Goal: Task Accomplishment & Management: Use online tool/utility

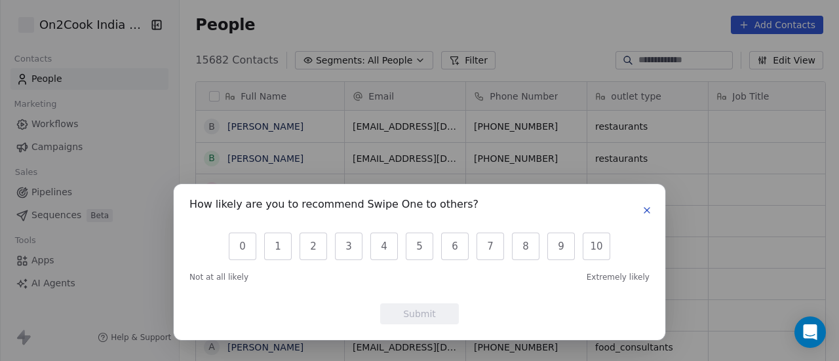
scroll to position [308, 652]
click at [649, 212] on icon "button" at bounding box center [647, 210] width 10 height 10
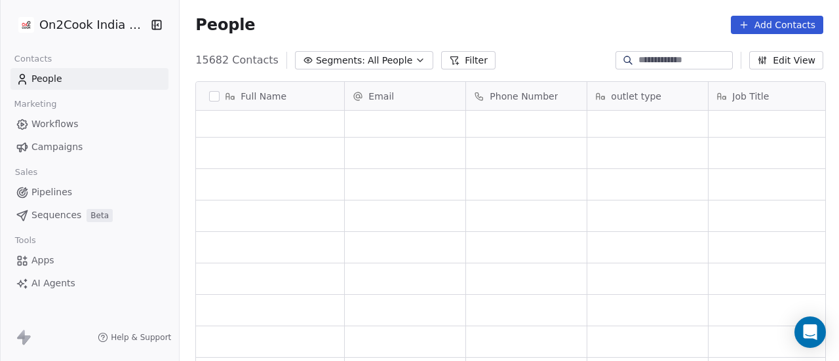
scroll to position [0, 0]
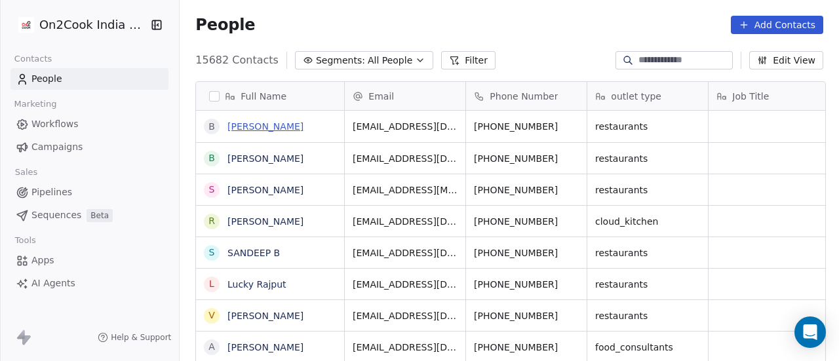
click at [304, 127] on link "[PERSON_NAME]" at bounding box center [266, 126] width 76 height 10
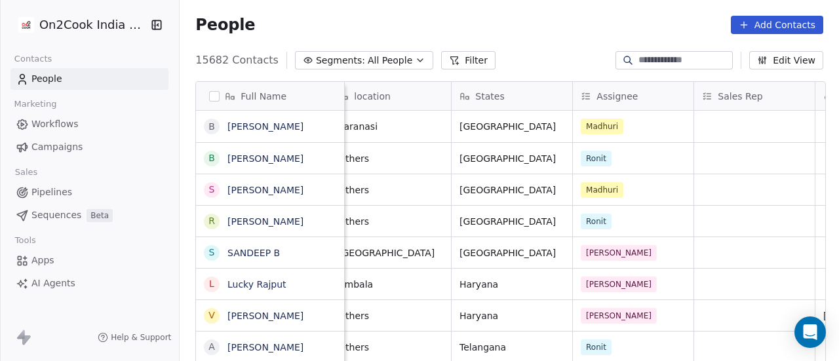
click at [470, 64] on button "Filter" at bounding box center [468, 60] width 54 height 18
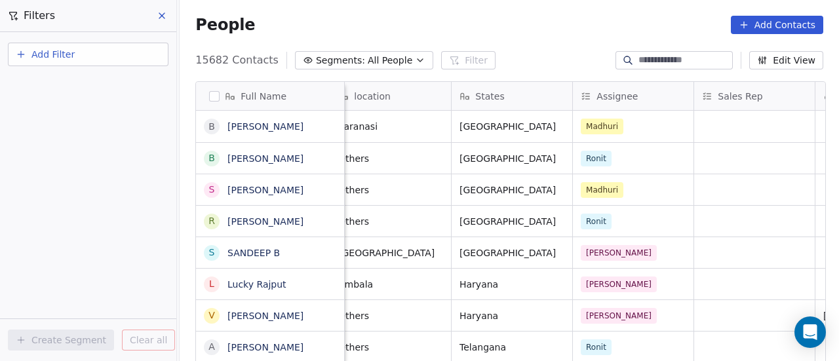
click at [77, 58] on button "Add Filter" at bounding box center [88, 55] width 161 height 24
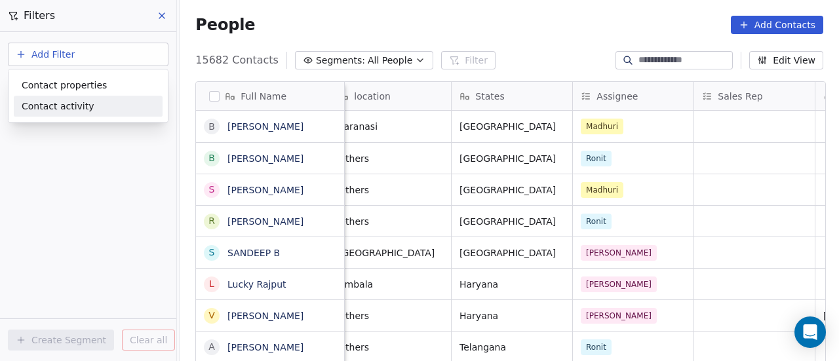
click at [84, 106] on span "Contact activity" at bounding box center [58, 107] width 73 height 14
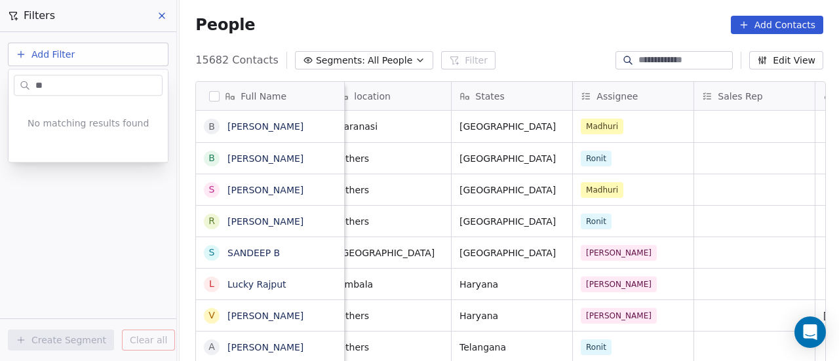
type input "***"
click at [87, 58] on html "On2Cook India Pvt. Ltd. Contacts People Marketing Workflows Campaigns Sales Pip…" at bounding box center [419, 180] width 839 height 361
click at [58, 58] on span "Add Filter" at bounding box center [52, 55] width 43 height 14
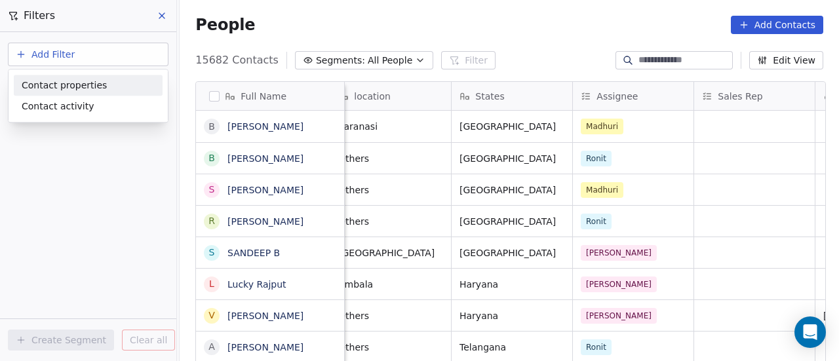
click at [62, 87] on span "Contact properties" at bounding box center [64, 86] width 85 height 14
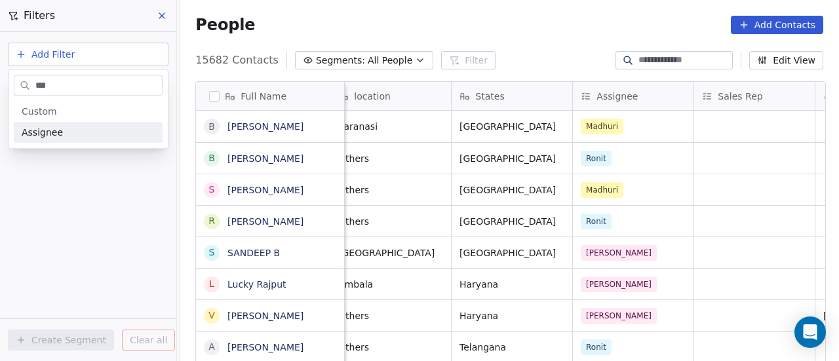
type input "***"
click at [56, 138] on span "Assignee" at bounding box center [42, 132] width 41 height 13
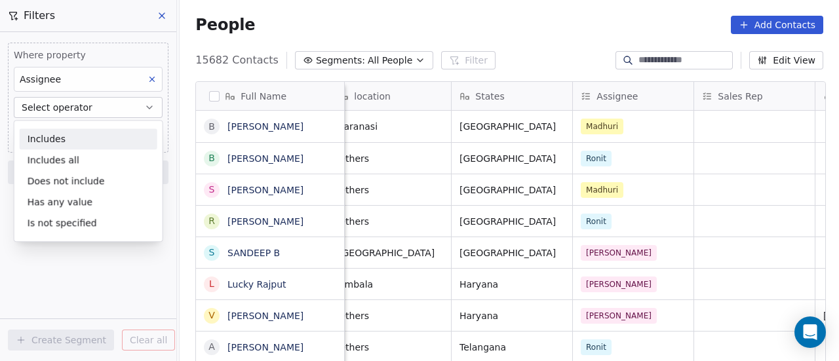
click at [61, 140] on div "Includes" at bounding box center [89, 139] width 138 height 21
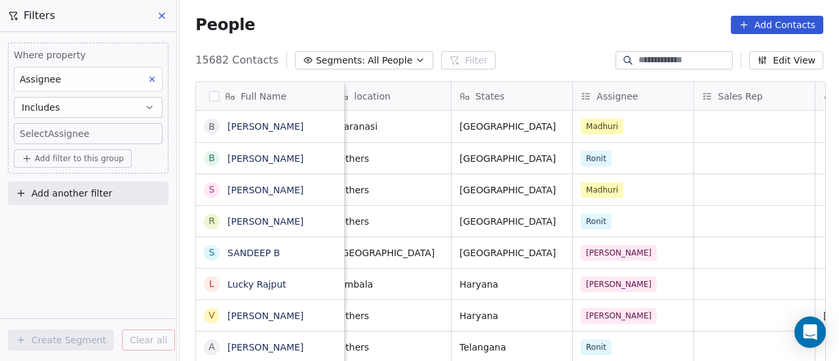
click at [85, 140] on body "On2Cook India Pvt. Ltd. Contacts People Marketing Workflows Campaigns Sales Pip…" at bounding box center [419, 180] width 839 height 361
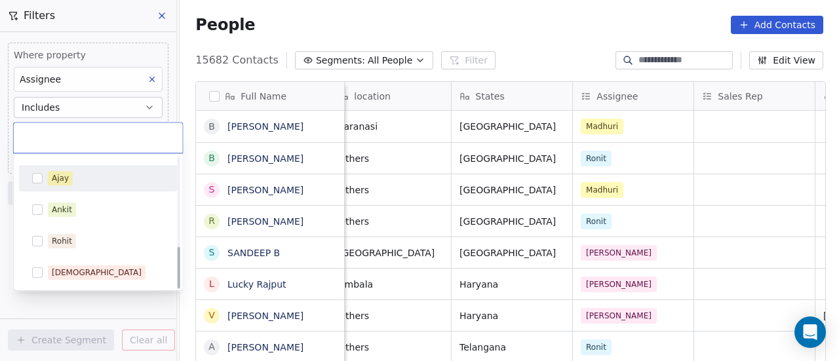
scroll to position [277, 0]
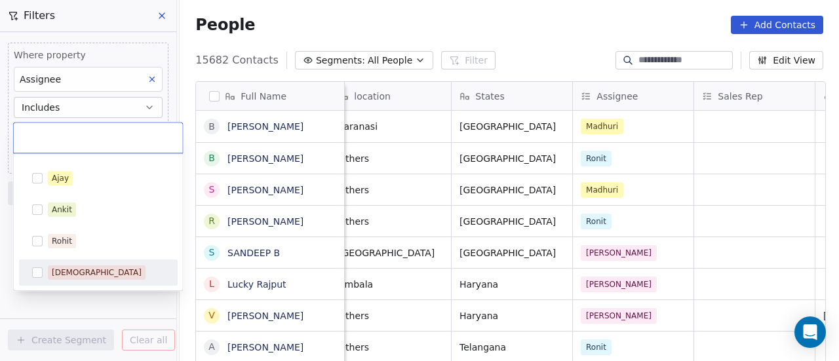
click at [38, 271] on button "Suggestions" at bounding box center [37, 273] width 10 height 10
click at [39, 272] on button "Suggestions" at bounding box center [37, 273] width 10 height 10
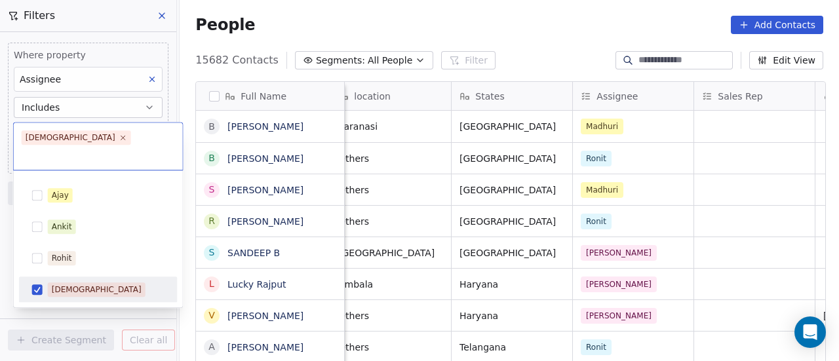
click at [64, 303] on html "On2Cook India Pvt. Ltd. Contacts People Marketing Workflows Campaigns Sales Pip…" at bounding box center [419, 180] width 839 height 361
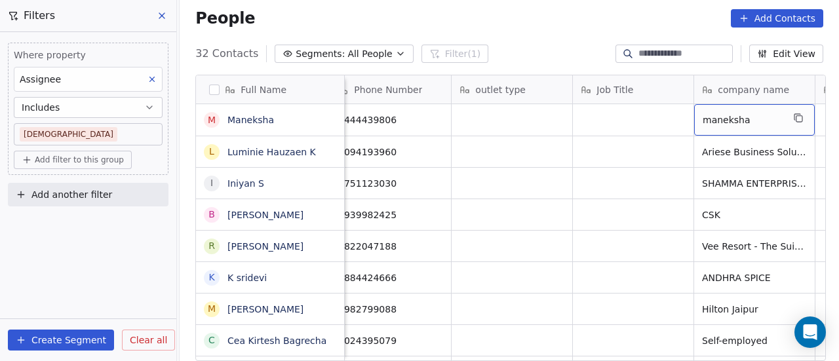
scroll to position [0, 257]
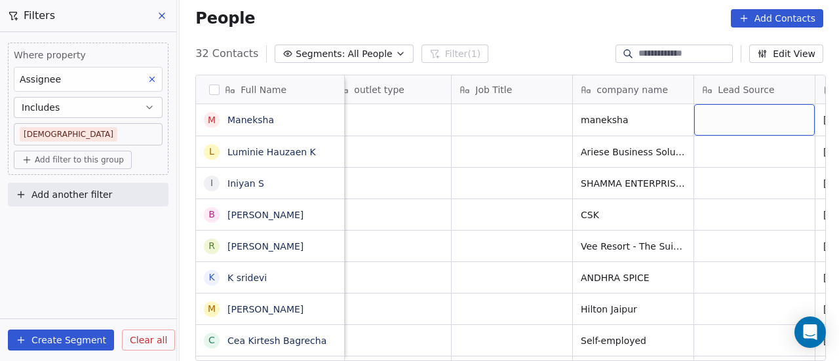
click at [740, 122] on div "grid" at bounding box center [755, 119] width 121 height 31
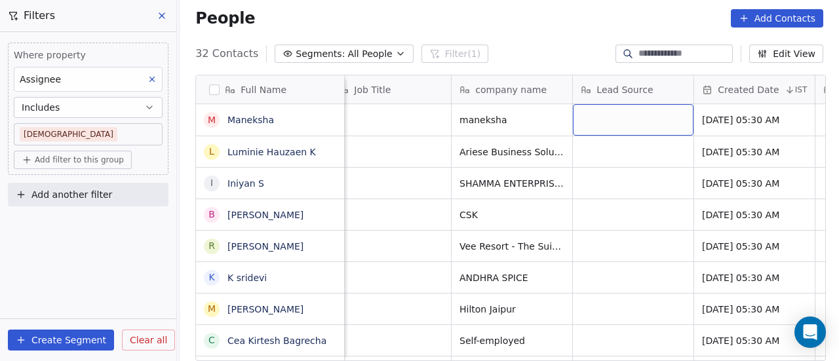
click at [643, 119] on div "grid" at bounding box center [633, 119] width 121 height 31
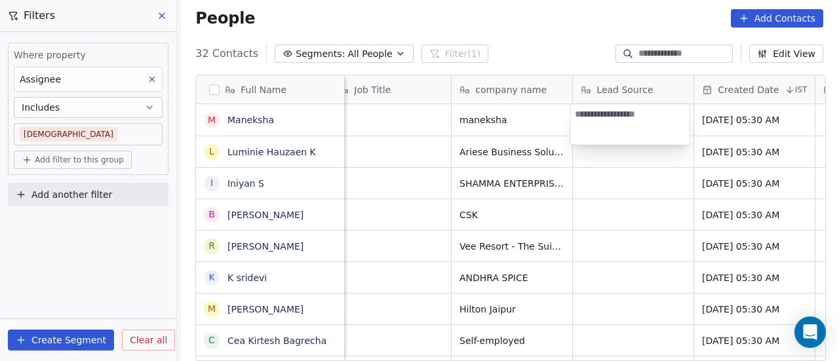
click at [644, 119] on textarea at bounding box center [630, 124] width 119 height 41
click at [641, 154] on html "On2Cook India Pvt. Ltd. Contacts People Marketing Workflows Campaigns Sales Pip…" at bounding box center [419, 180] width 839 height 361
click at [494, 111] on html "On2Cook India Pvt. Ltd. Contacts People Marketing Workflows Campaigns Sales Pip…" at bounding box center [419, 180] width 839 height 361
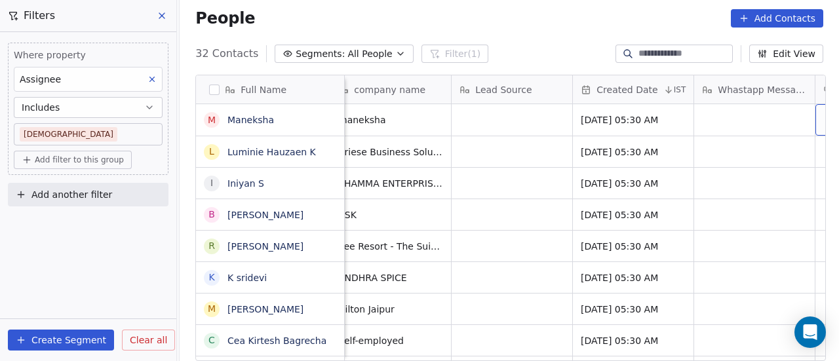
scroll to position [0, 621]
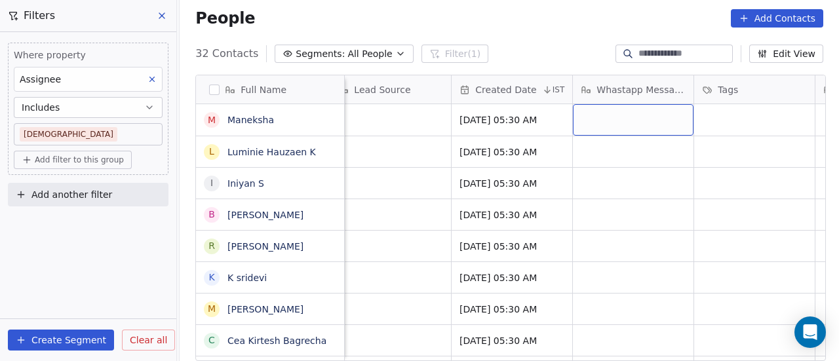
click at [681, 121] on div "grid" at bounding box center [633, 119] width 121 height 31
click at [671, 120] on div "grid" at bounding box center [633, 119] width 121 height 31
click at [672, 119] on div "grid" at bounding box center [633, 119] width 121 height 31
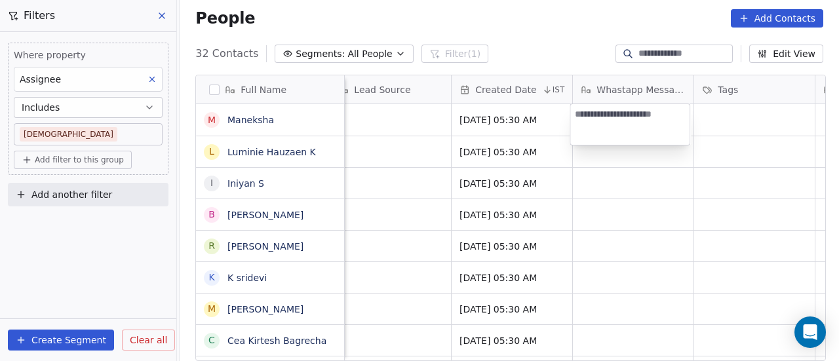
click at [738, 119] on html "On2Cook India Pvt. Ltd. Contacts People Marketing Workflows Campaigns Sales Pip…" at bounding box center [419, 180] width 839 height 361
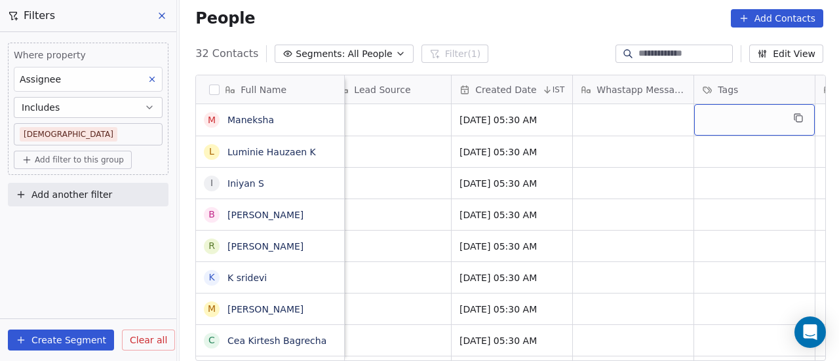
click at [740, 114] on div "grid" at bounding box center [755, 119] width 121 height 31
click at [729, 120] on div "grid" at bounding box center [755, 119] width 121 height 31
click at [715, 110] on div "grid" at bounding box center [755, 119] width 121 height 31
click at [723, 123] on div "grid" at bounding box center [755, 119] width 121 height 31
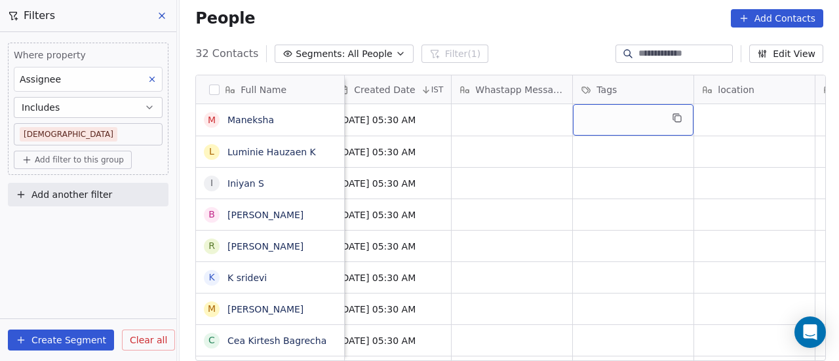
click at [605, 119] on div "grid" at bounding box center [633, 119] width 121 height 31
click at [619, 117] on div "grid" at bounding box center [633, 119] width 121 height 31
click at [621, 117] on div "grid" at bounding box center [633, 119] width 121 height 31
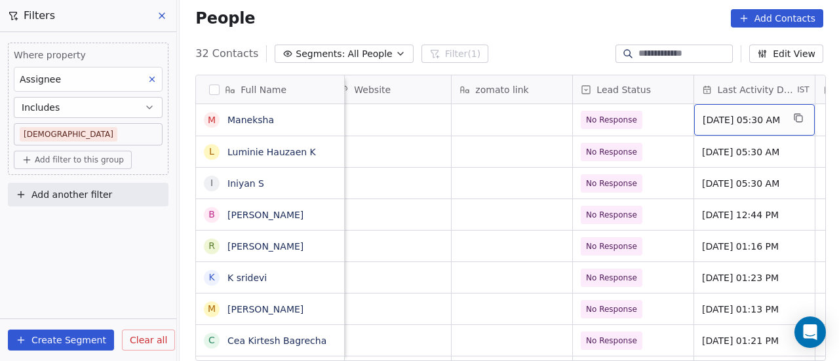
scroll to position [0, 1713]
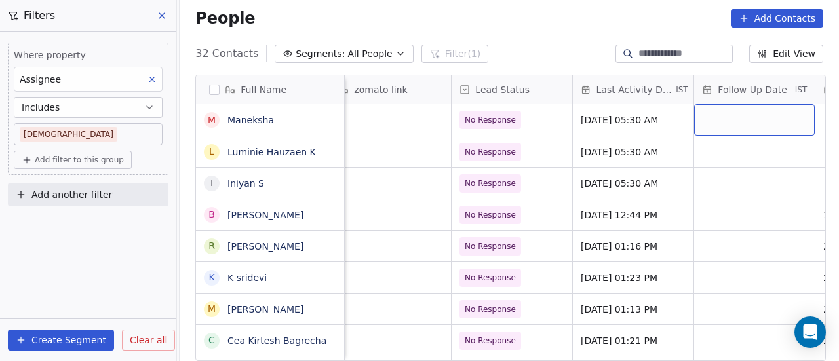
click at [729, 116] on div "grid" at bounding box center [755, 119] width 121 height 31
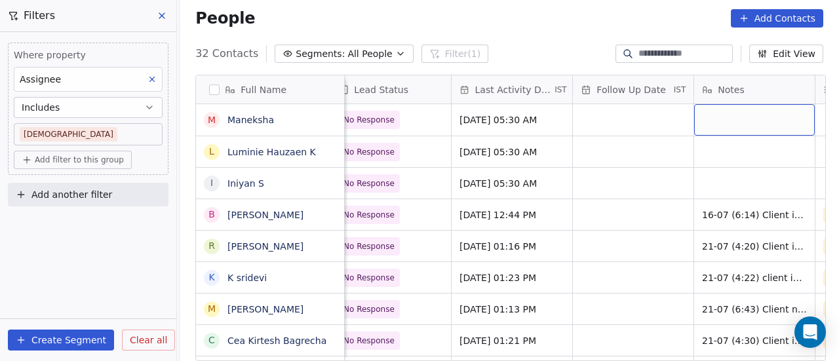
click at [721, 116] on div "grid" at bounding box center [755, 119] width 121 height 31
click at [720, 116] on div "grid" at bounding box center [755, 119] width 121 height 31
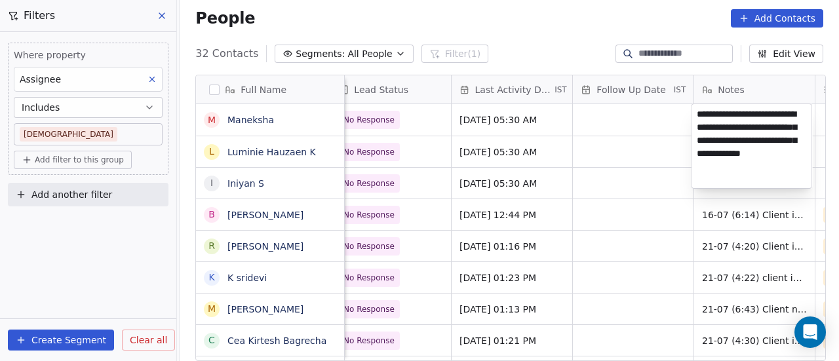
click at [723, 129] on textarea "**********" at bounding box center [752, 146] width 119 height 84
type textarea "**********"
click at [665, 119] on html "On2Cook India Pvt. Ltd. Contacts People Marketing Workflows Campaigns Sales Pip…" at bounding box center [419, 180] width 839 height 361
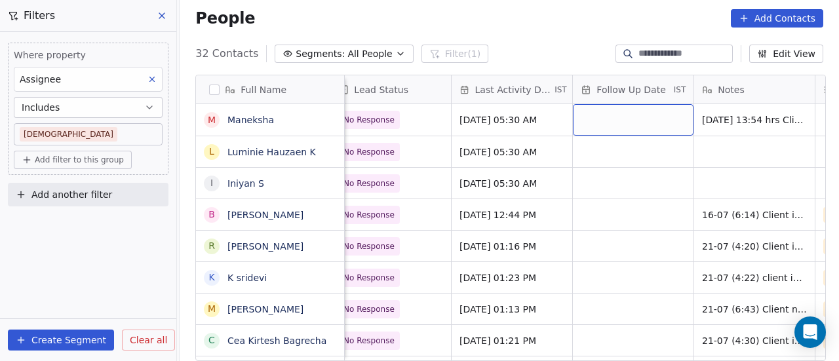
click at [641, 120] on div "grid" at bounding box center [633, 119] width 121 height 31
click at [642, 120] on div "grid" at bounding box center [633, 119] width 121 height 31
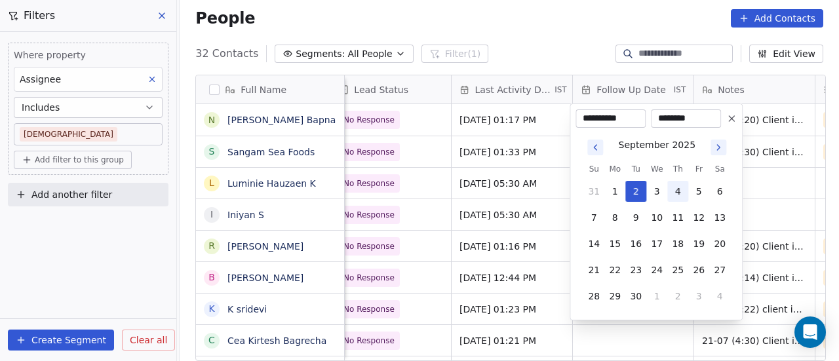
click at [678, 188] on button "4" at bounding box center [678, 191] width 21 height 21
type input "**********"
click at [681, 193] on button "4" at bounding box center [678, 191] width 21 height 21
click at [682, 193] on button "4" at bounding box center [678, 191] width 21 height 21
click at [776, 151] on html "On2Cook India Pvt. Ltd. Contacts People Marketing Workflows Campaigns Sales Pip…" at bounding box center [419, 180] width 839 height 361
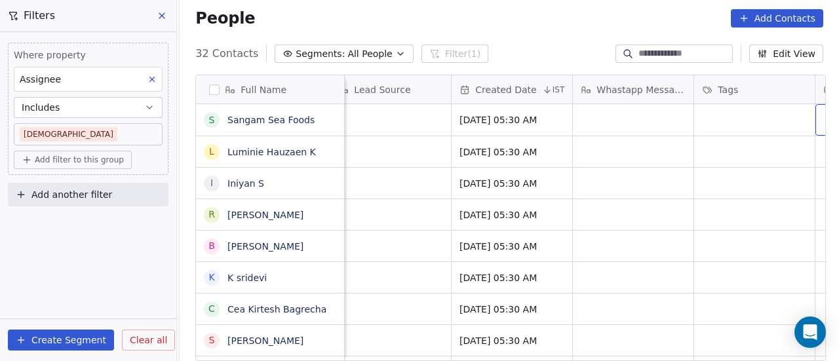
scroll to position [0, 742]
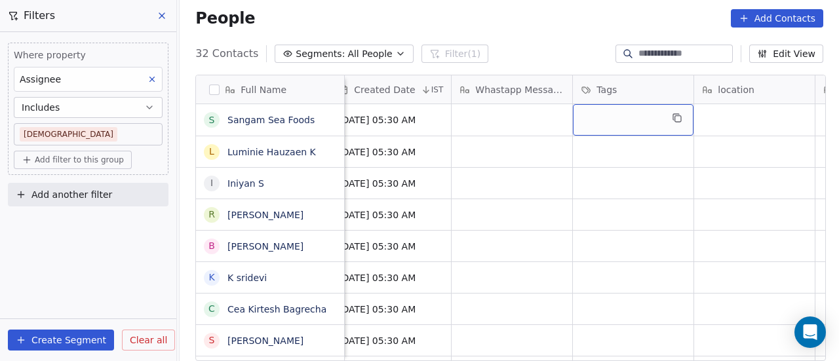
click at [651, 121] on div "grid" at bounding box center [633, 119] width 121 height 31
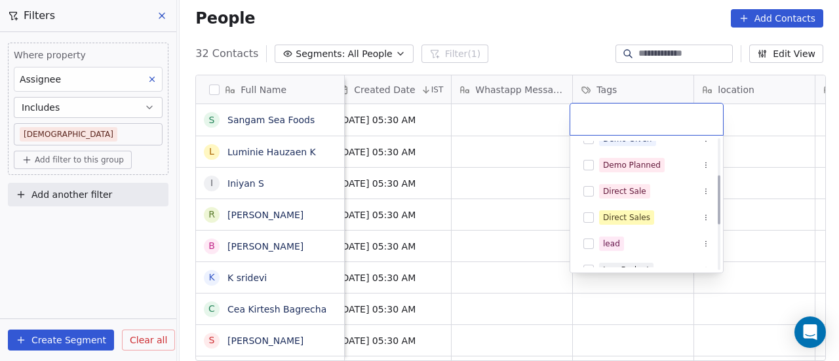
scroll to position [0, 0]
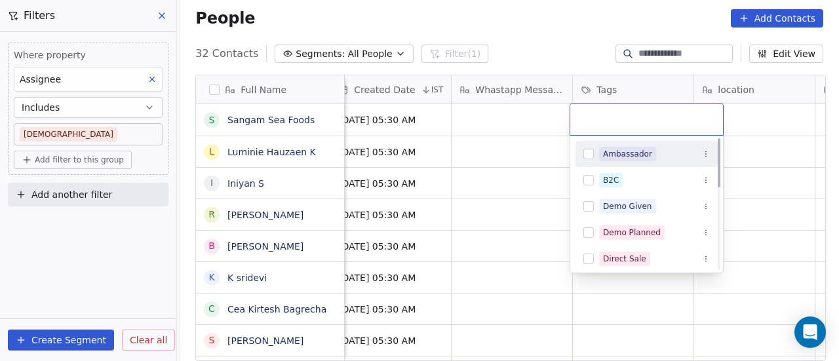
click at [504, 106] on html "On2Cook India Pvt. Ltd. Contacts People Marketing Workflows Campaigns Sales Pip…" at bounding box center [419, 180] width 839 height 361
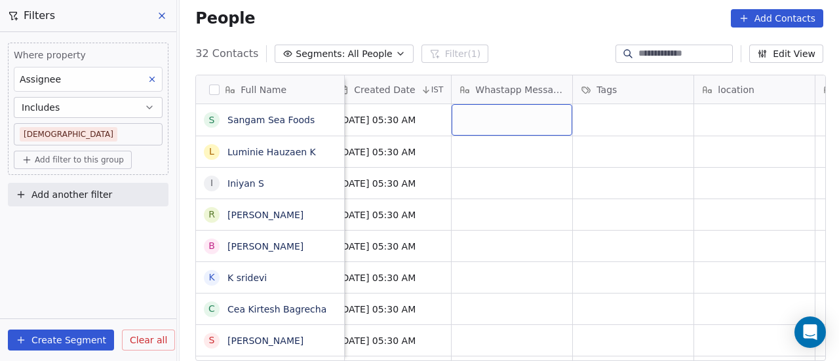
click at [514, 121] on div "grid" at bounding box center [512, 119] width 121 height 31
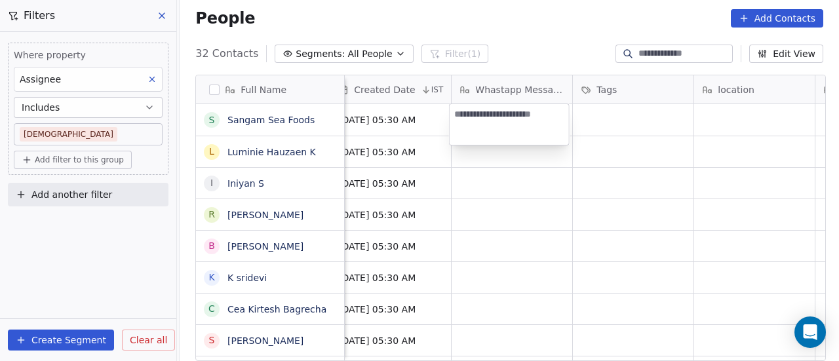
click at [580, 120] on html "On2Cook India Pvt. Ltd. Contacts People Marketing Workflows Campaigns Sales Pip…" at bounding box center [419, 180] width 839 height 361
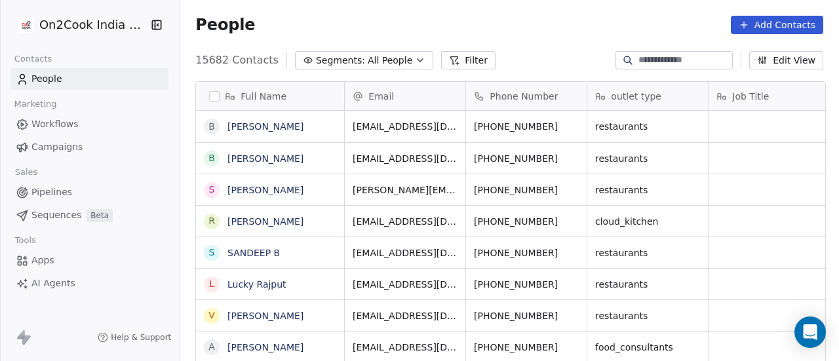
scroll to position [308, 652]
click at [454, 67] on button "Filter" at bounding box center [468, 60] width 54 height 18
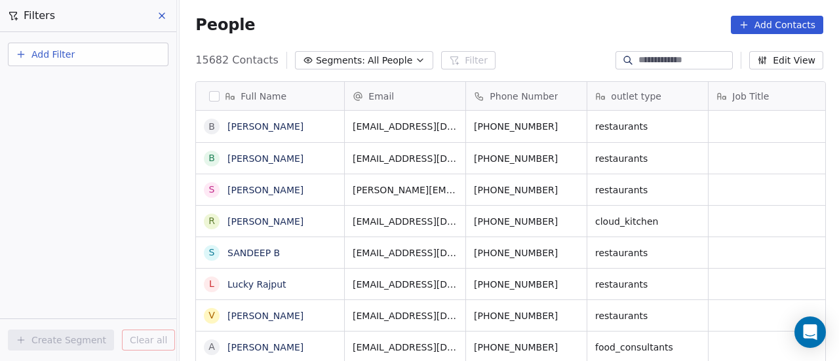
click at [88, 57] on button "Add Filter" at bounding box center [88, 55] width 161 height 24
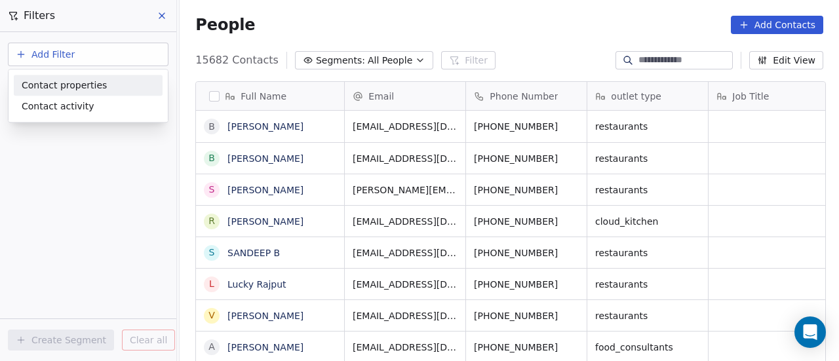
click at [83, 89] on span "Contact properties" at bounding box center [64, 86] width 85 height 14
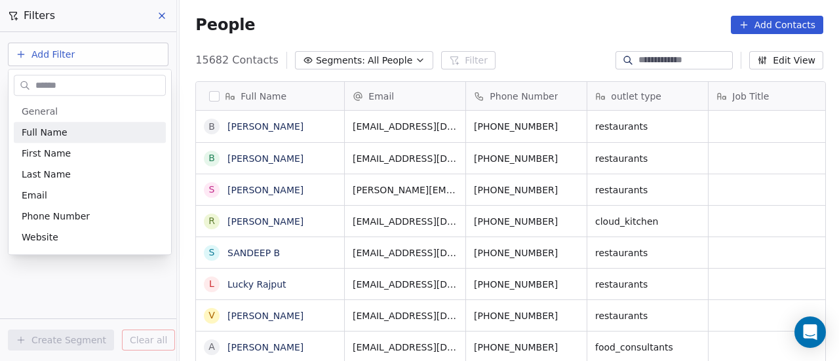
click at [60, 87] on input "text" at bounding box center [99, 85] width 132 height 19
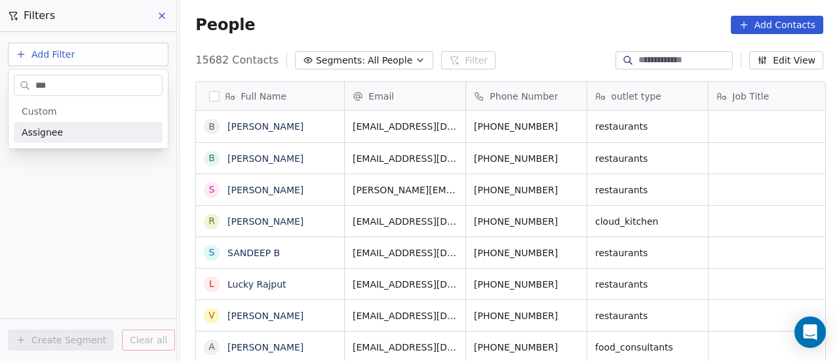
type input "***"
click at [41, 135] on span "Assignee" at bounding box center [42, 132] width 41 height 13
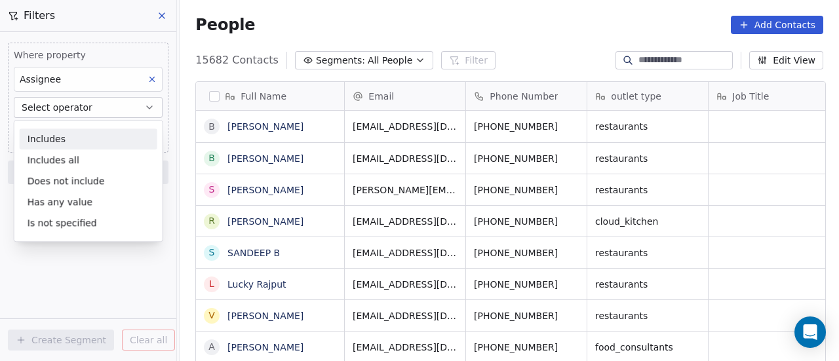
click at [64, 138] on div "Includes" at bounding box center [89, 139] width 138 height 21
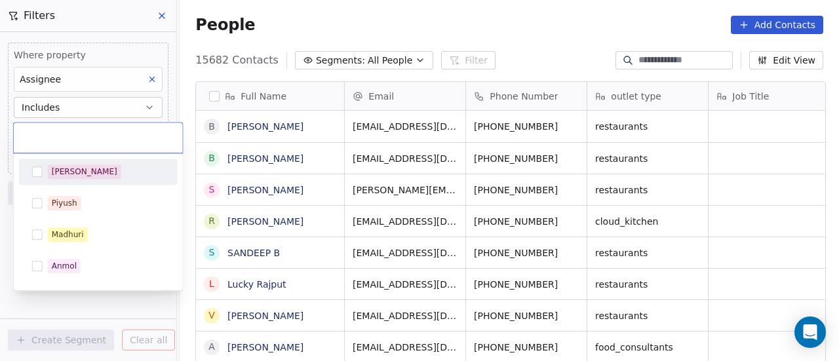
click at [64, 138] on body "On2Cook India Pvt. Ltd. Contacts People Marketing Workflows Campaigns Sales Pip…" at bounding box center [419, 180] width 839 height 361
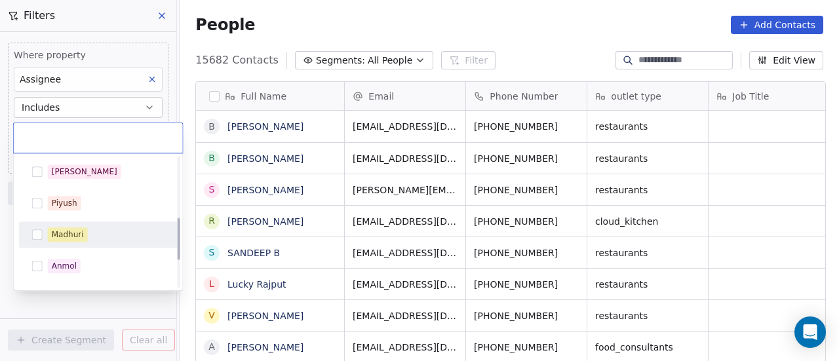
scroll to position [277, 0]
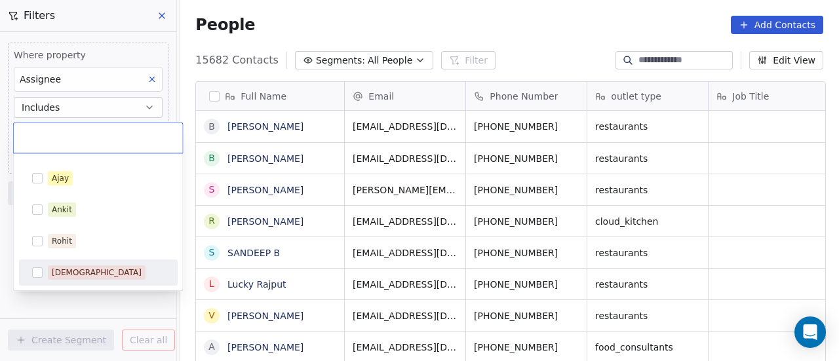
click at [73, 268] on div "[DEMOGRAPHIC_DATA]" at bounding box center [97, 273] width 90 height 12
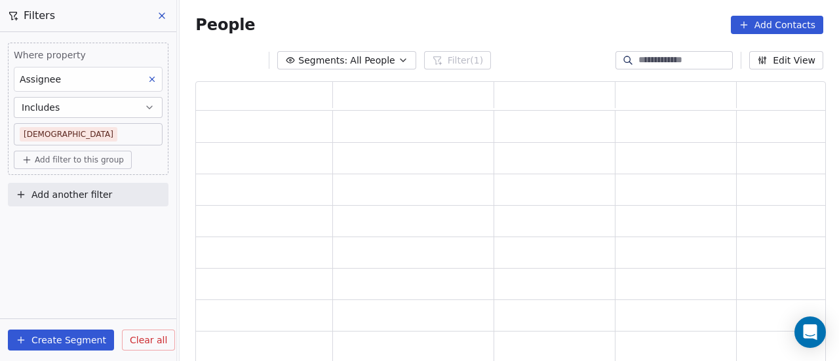
click at [52, 299] on html "On2Cook India Pvt. Ltd. Contacts People Marketing Workflows Campaigns Sales Pip…" at bounding box center [419, 180] width 839 height 361
click at [71, 157] on span "Add filter to this group" at bounding box center [79, 160] width 89 height 10
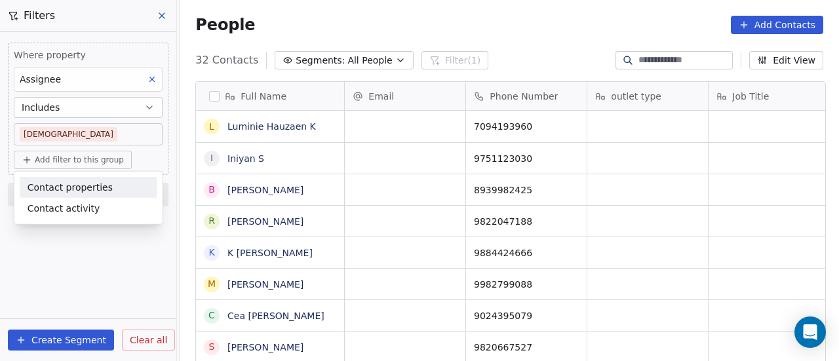
scroll to position [308, 652]
click at [51, 190] on span "Contact properties" at bounding box center [70, 187] width 85 height 14
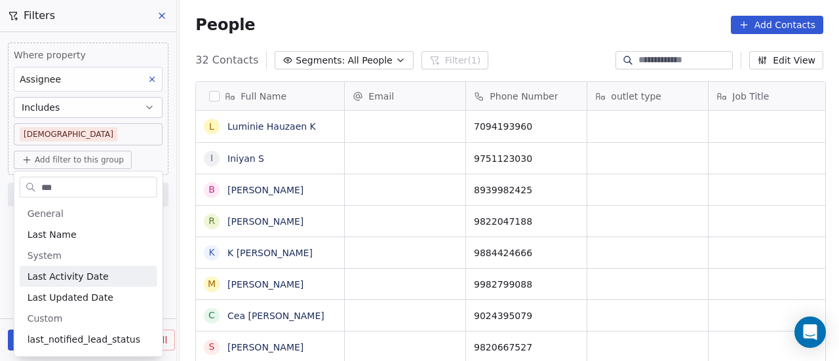
type input "***"
click at [60, 272] on span "Last Activity Date" at bounding box center [68, 276] width 81 height 13
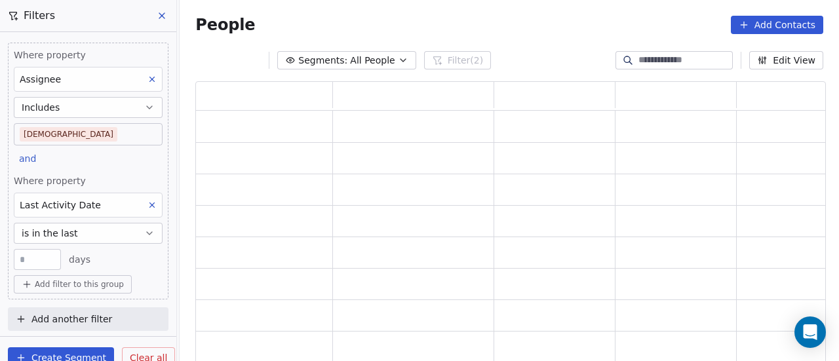
scroll to position [277, 620]
click at [56, 233] on span "is in the last" at bounding box center [50, 233] width 56 height 13
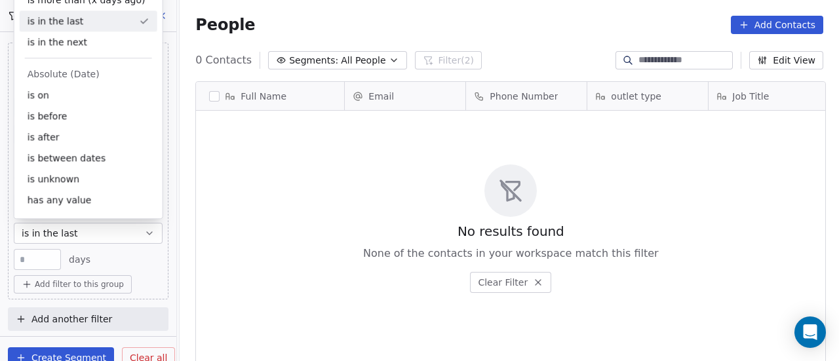
scroll to position [308, 652]
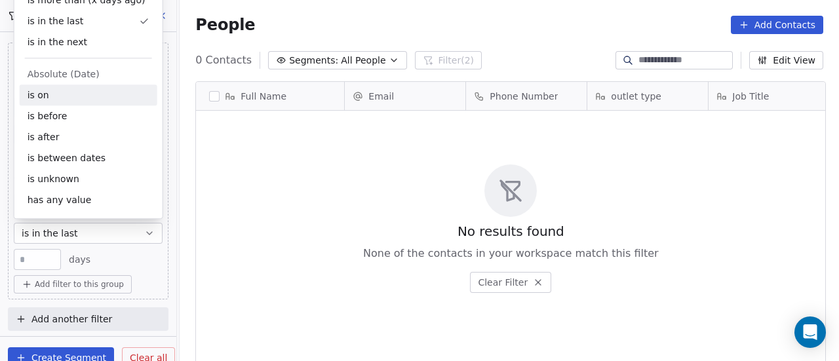
click at [64, 100] on div "is on" at bounding box center [89, 95] width 138 height 21
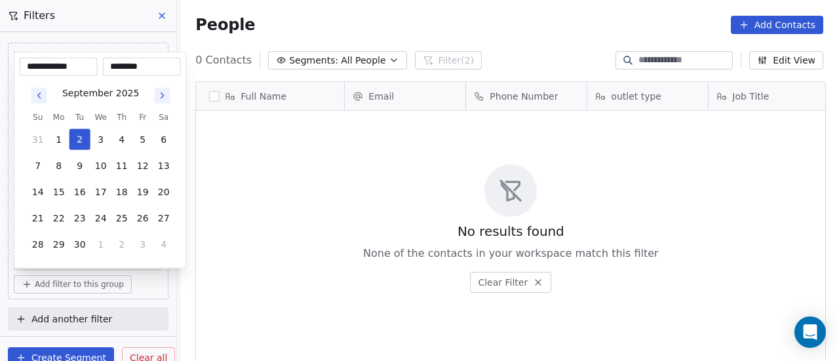
click at [46, 253] on body "**********" at bounding box center [419, 180] width 839 height 361
click at [76, 138] on button "2" at bounding box center [80, 139] width 21 height 21
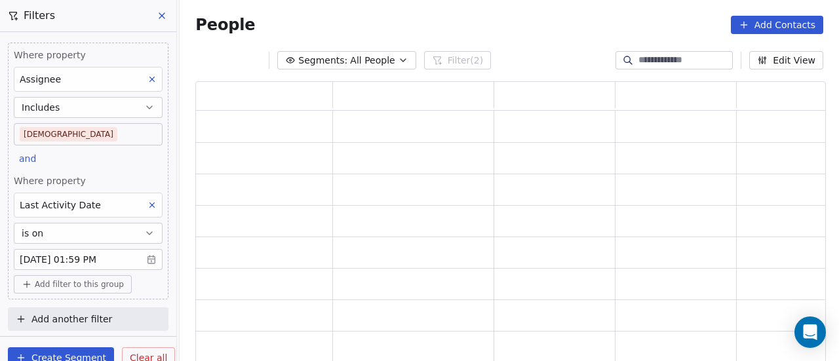
click at [285, 214] on html "On2Cook India Pvt. Ltd. Contacts People Marketing Workflows Campaigns Sales Pip…" at bounding box center [419, 180] width 839 height 361
